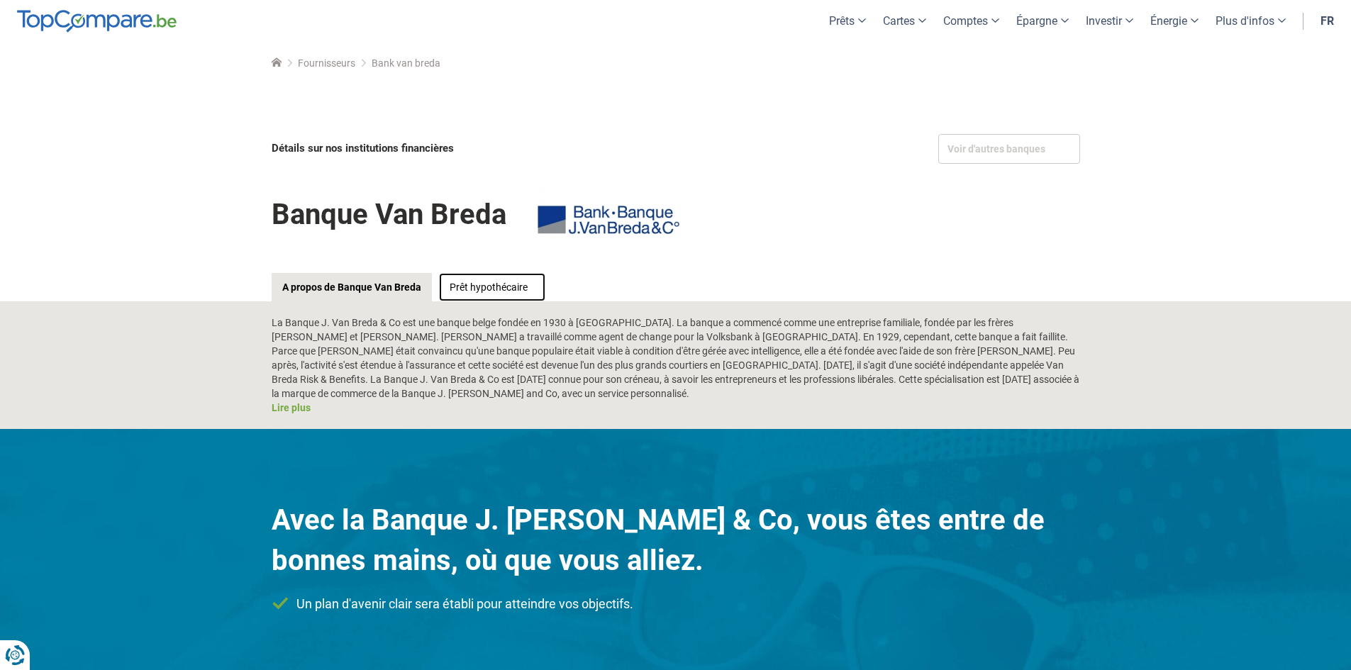
click at [503, 282] on link "Prêt hypothécaire" at bounding box center [492, 287] width 106 height 28
drag, startPoint x: 380, startPoint y: 314, endPoint x: 404, endPoint y: 334, distance: 31.2
click at [423, 320] on div "La Banque J. Van Breda & Co est une banque belge fondée en 1930 à Lier. La banq…" at bounding box center [675, 365] width 1351 height 128
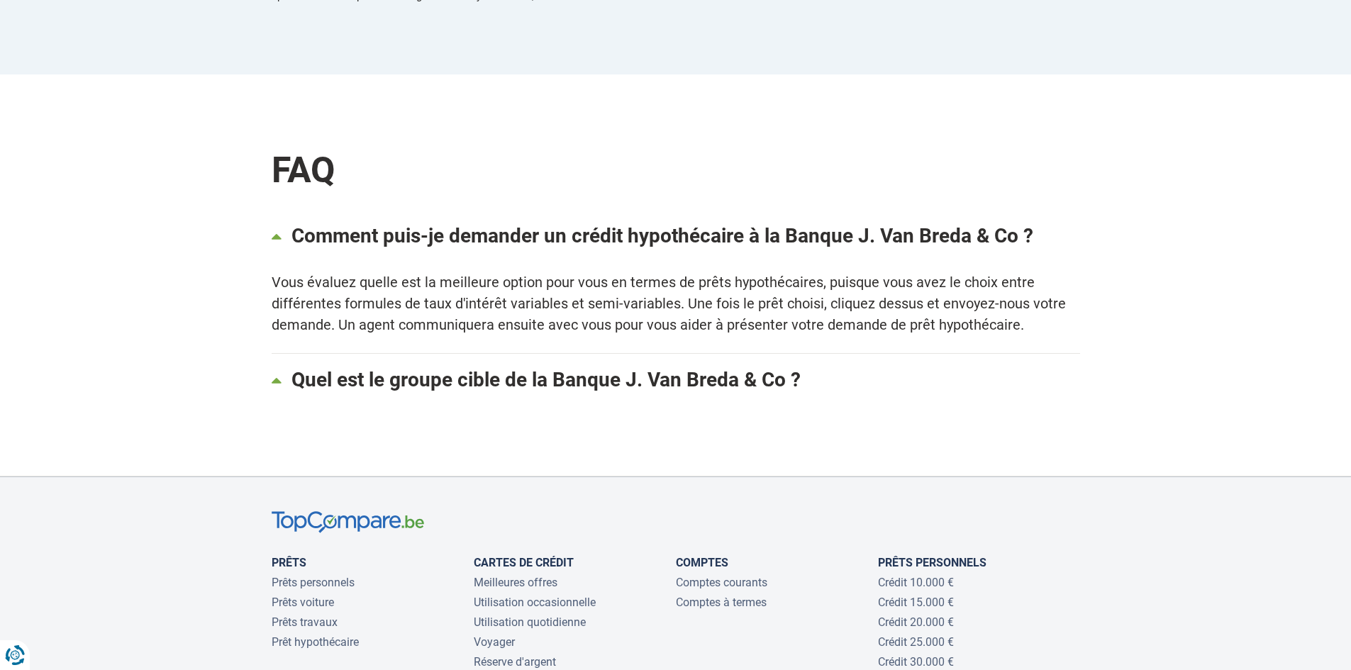
scroll to position [1206, 0]
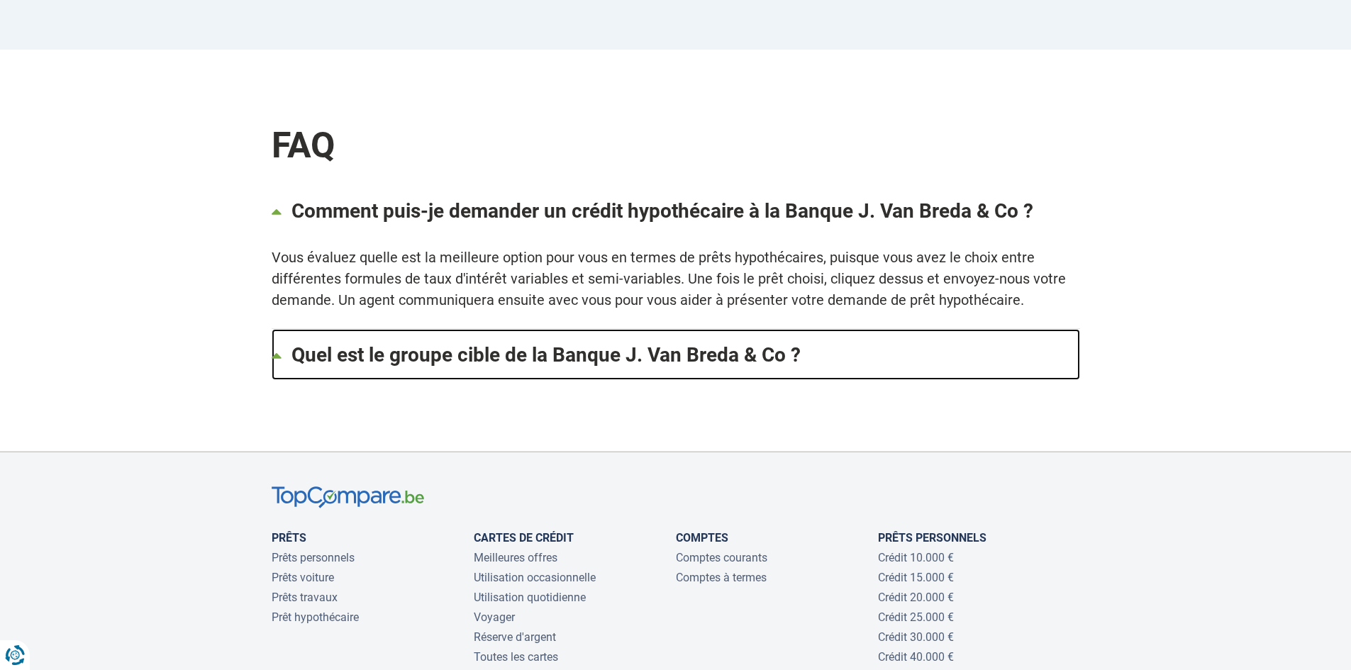
click at [579, 353] on link "Quel est le groupe cible de la Banque J. Van Breda & Co ?" at bounding box center [676, 354] width 809 height 51
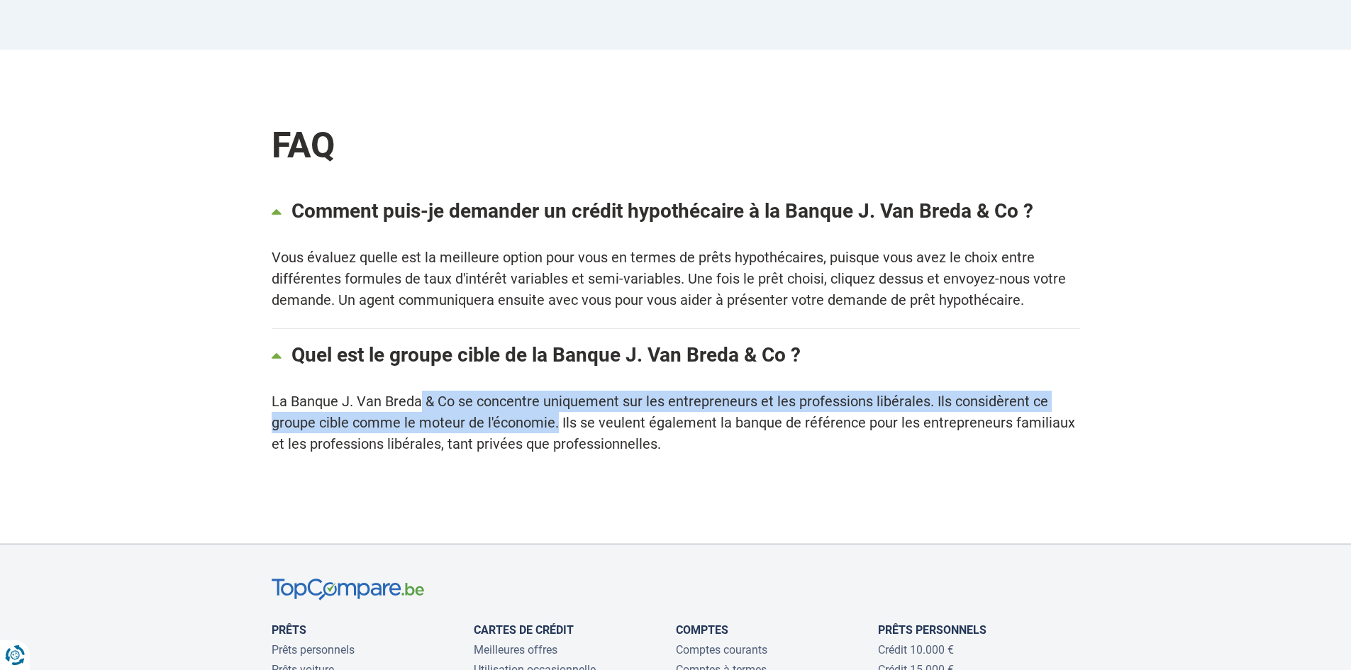
drag, startPoint x: 414, startPoint y: 395, endPoint x: 684, endPoint y: 405, distance: 270.5
click at [559, 406] on div "La Banque J. Van Breda & Co se concentre uniquement sur les entrepreneurs et le…" at bounding box center [676, 423] width 809 height 64
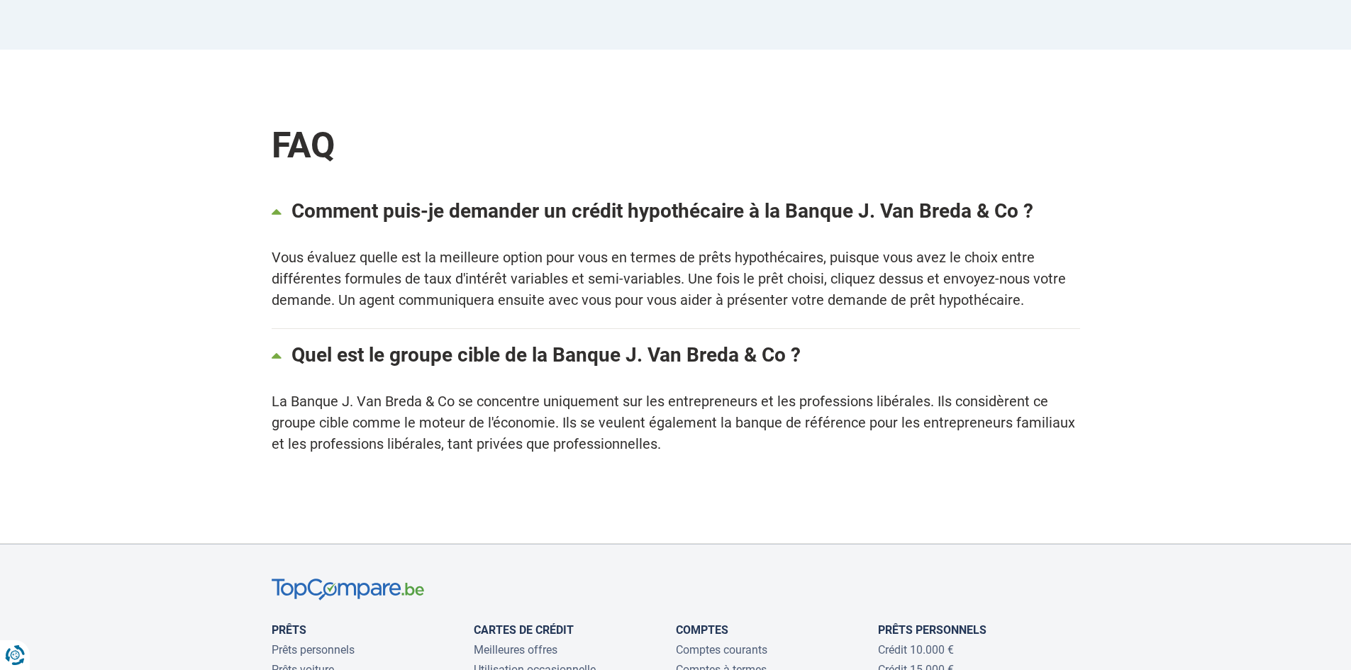
click at [684, 405] on div "La Banque J. Van Breda & Co se concentre uniquement sur les entrepreneurs et le…" at bounding box center [676, 423] width 809 height 64
drag, startPoint x: 580, startPoint y: 411, endPoint x: 658, endPoint y: 437, distance: 82.3
click at [658, 437] on div "La Banque J. Van Breda & Co se concentre uniquement sur les entrepreneurs et le…" at bounding box center [676, 423] width 809 height 64
